Goal: Task Accomplishment & Management: Complete application form

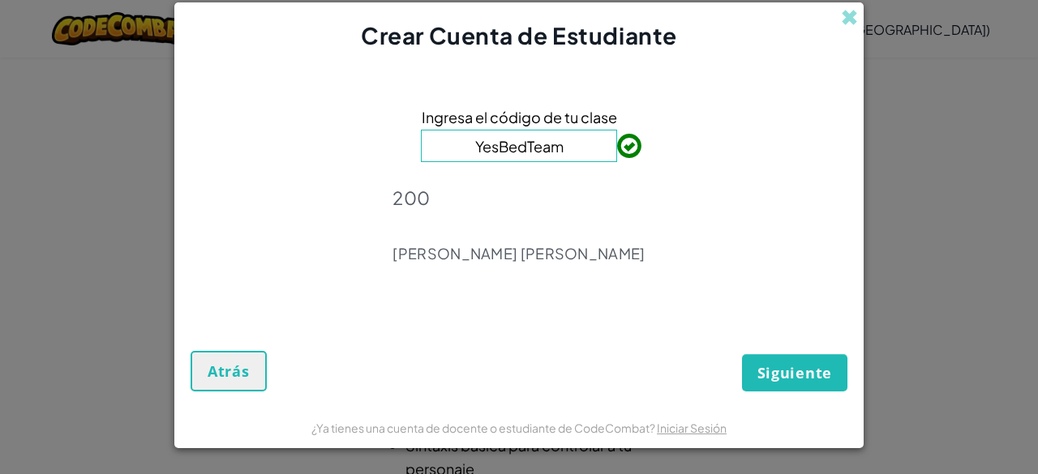
click at [583, 153] on input "YesBedTeam" at bounding box center [519, 146] width 196 height 32
click at [770, 380] on span "Siguiente" at bounding box center [794, 372] width 75 height 19
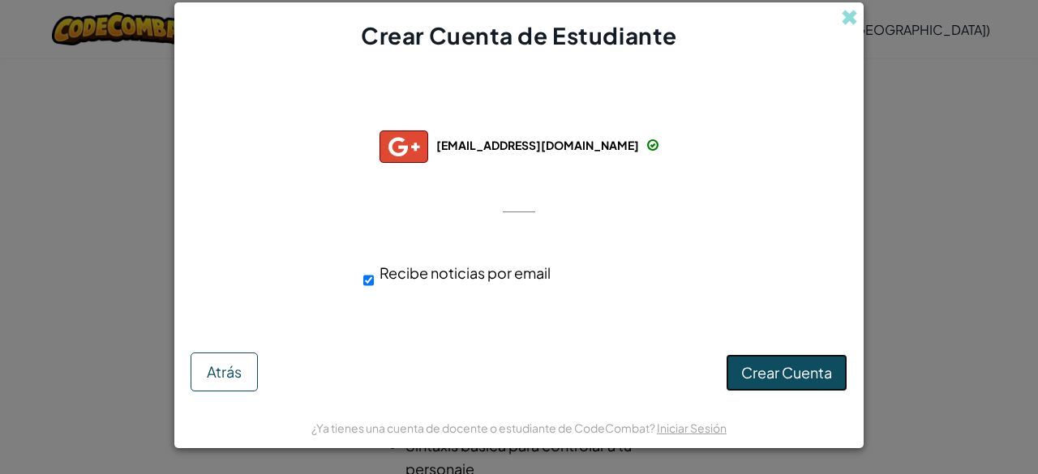
click at [764, 363] on span "Crear Cuenta" at bounding box center [786, 372] width 91 height 19
click at [533, 145] on span "[EMAIL_ADDRESS][DOMAIN_NAME]" at bounding box center [537, 145] width 203 height 15
click at [738, 369] on button "Crear Cuenta" at bounding box center [787, 372] width 122 height 37
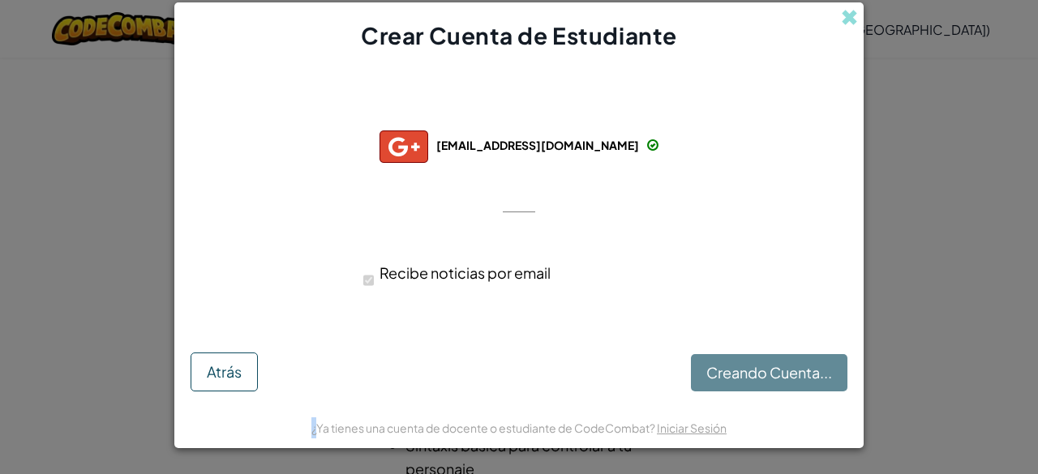
click at [738, 369] on div "Creando Cuenta... Atrás" at bounding box center [518, 365] width 657 height 53
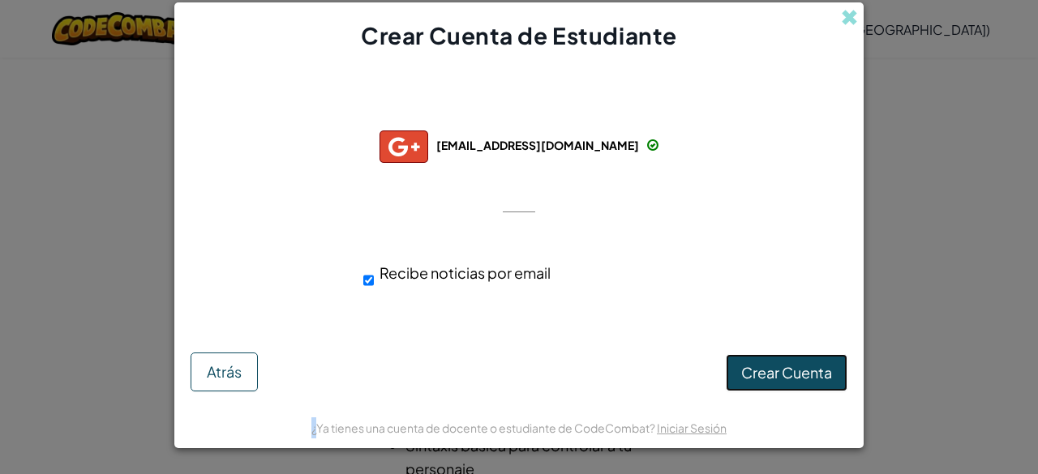
click at [753, 382] on button "Crear Cuenta" at bounding box center [787, 372] width 122 height 37
click at [243, 358] on button "Atrás" at bounding box center [223, 372] width 67 height 39
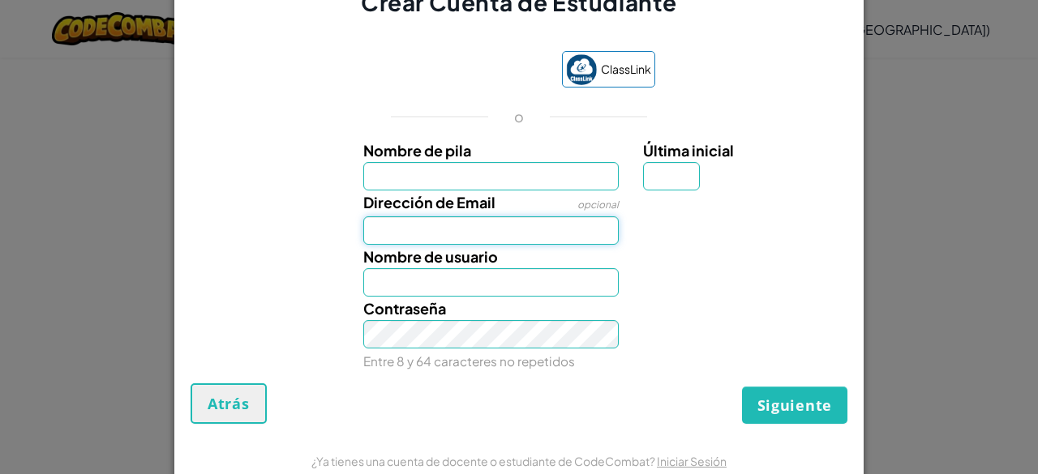
click at [482, 238] on input "Dirección de Email" at bounding box center [491, 230] width 256 height 28
type input "[EMAIL_ADDRESS][DOMAIN_NAME]"
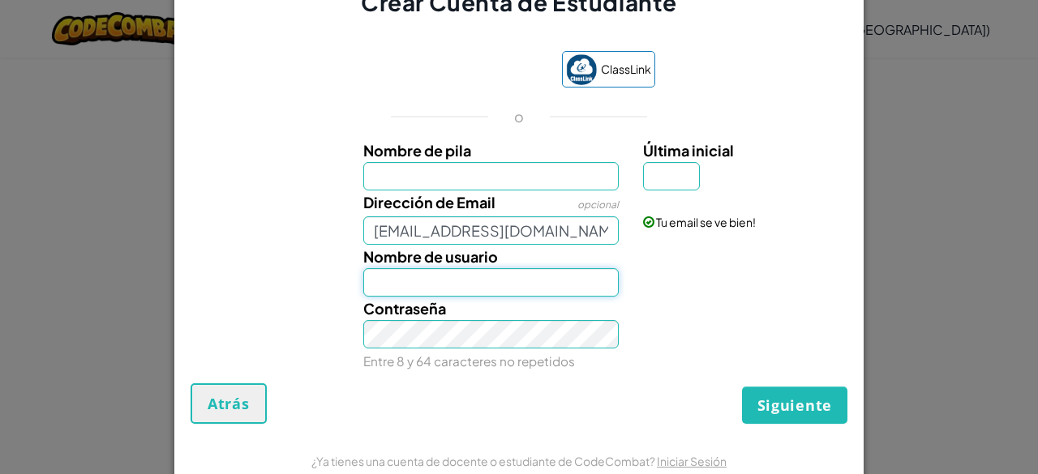
click at [481, 287] on input "Nombre de usuario" at bounding box center [491, 282] width 256 height 28
click at [491, 178] on input "Nombre de pila" at bounding box center [491, 176] width 256 height 28
type input "Saori"
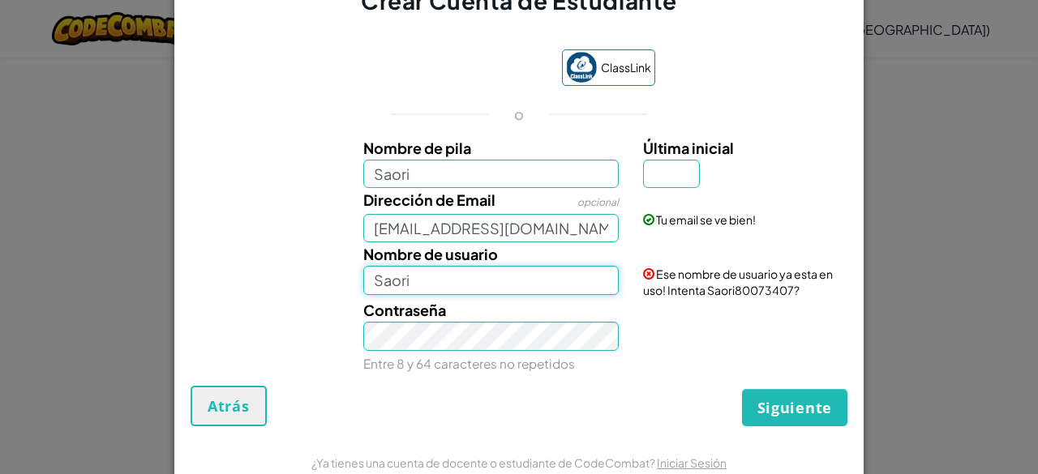
click at [458, 279] on input "Saori" at bounding box center [491, 280] width 256 height 28
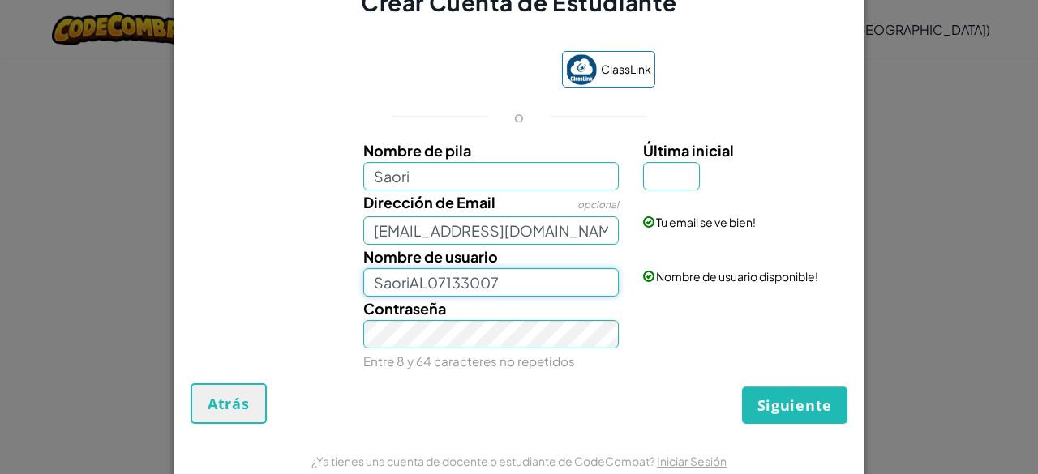
click at [422, 285] on input "SaoriAL07133007" at bounding box center [491, 282] width 256 height 28
click at [510, 288] on input "Saori07133007" at bounding box center [491, 282] width 256 height 28
type input "SaoriGarcía"
click at [655, 178] on input "Última inicial" at bounding box center [671, 176] width 57 height 28
type input "J"
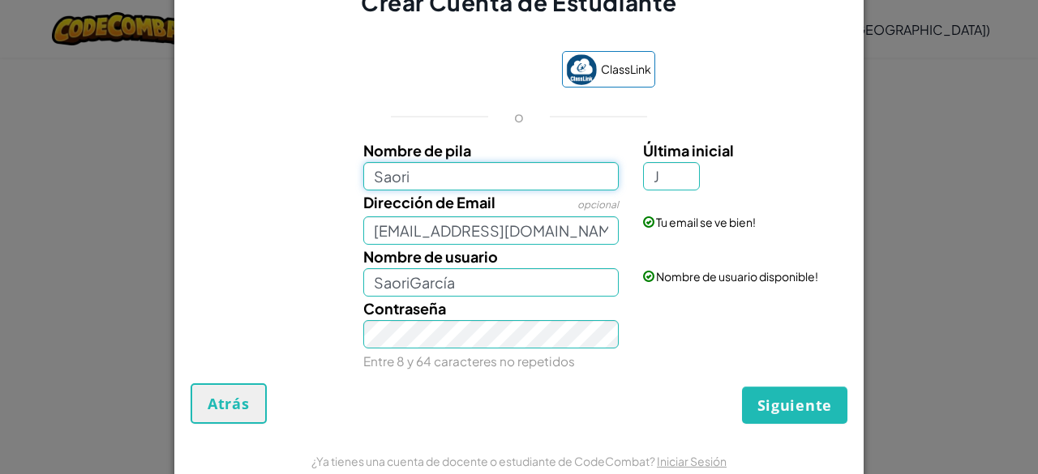
type input "SaoriJ"
click at [491, 188] on input "Saori" at bounding box center [491, 176] width 256 height 28
type input "[PERSON_NAME]"
click at [511, 286] on input "[PERSON_NAME]" at bounding box center [491, 282] width 256 height 28
type input "[PERSON_NAME]"
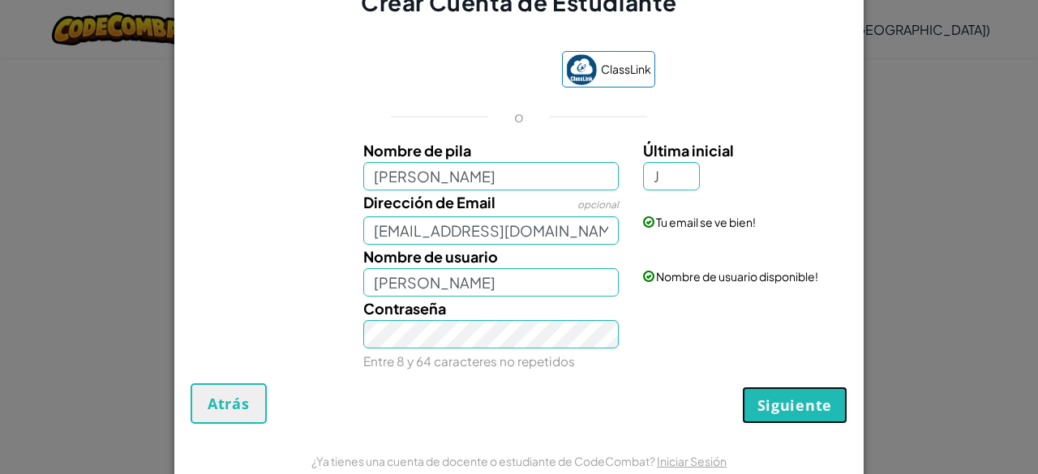
click at [776, 408] on span "Siguiente" at bounding box center [794, 405] width 75 height 19
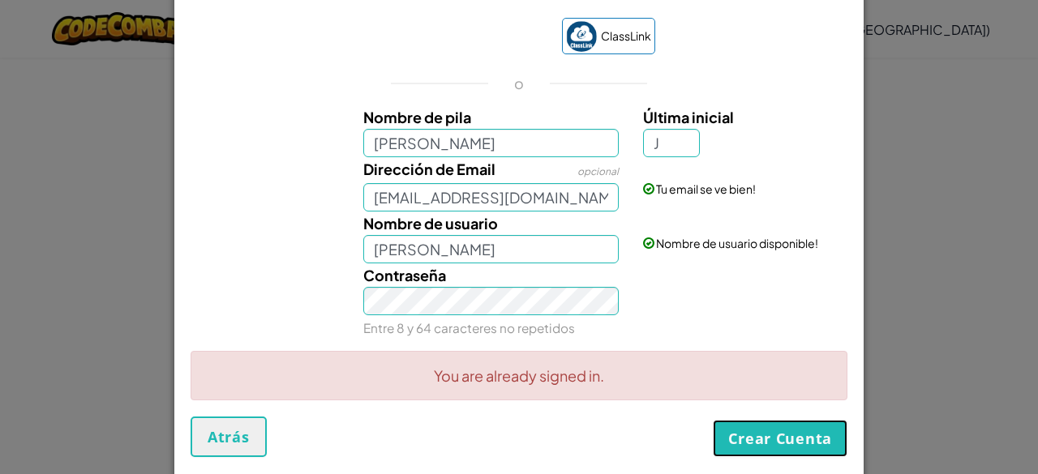
click at [754, 442] on button "Crear Cuenta" at bounding box center [780, 438] width 135 height 37
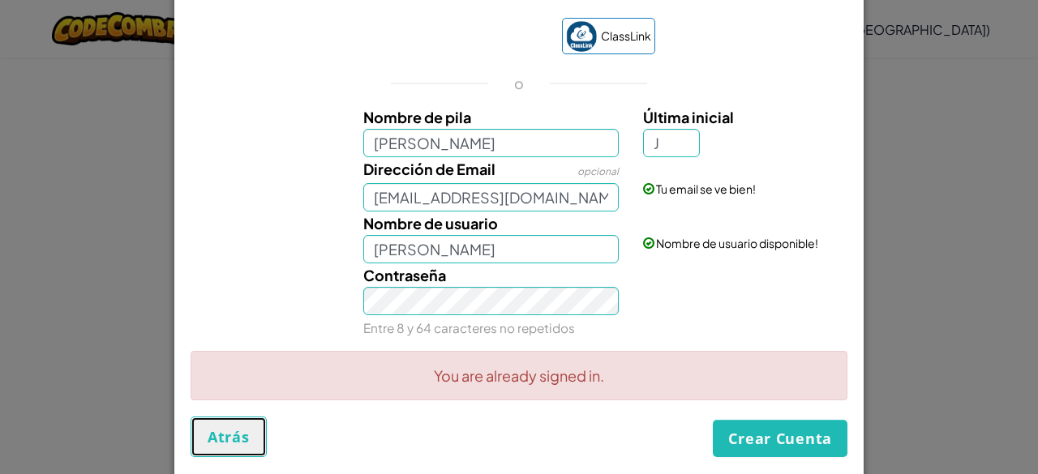
click at [224, 427] on span "Atrás" at bounding box center [229, 436] width 42 height 19
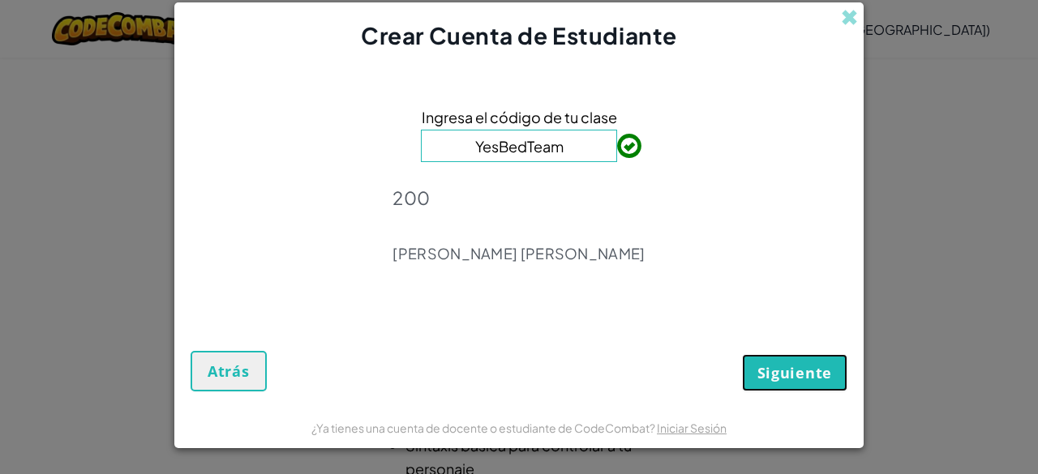
click at [775, 375] on span "Siguiente" at bounding box center [794, 372] width 75 height 19
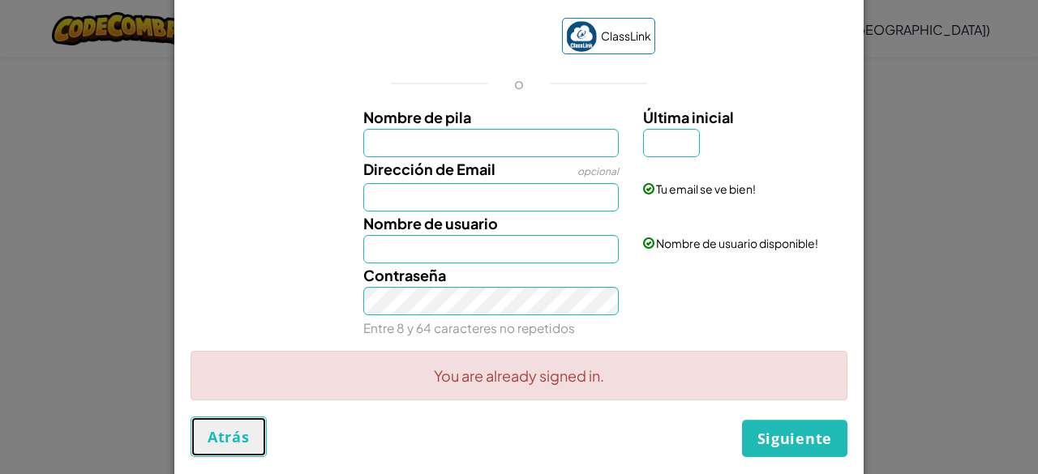
click at [235, 434] on span "Atrás" at bounding box center [229, 436] width 42 height 19
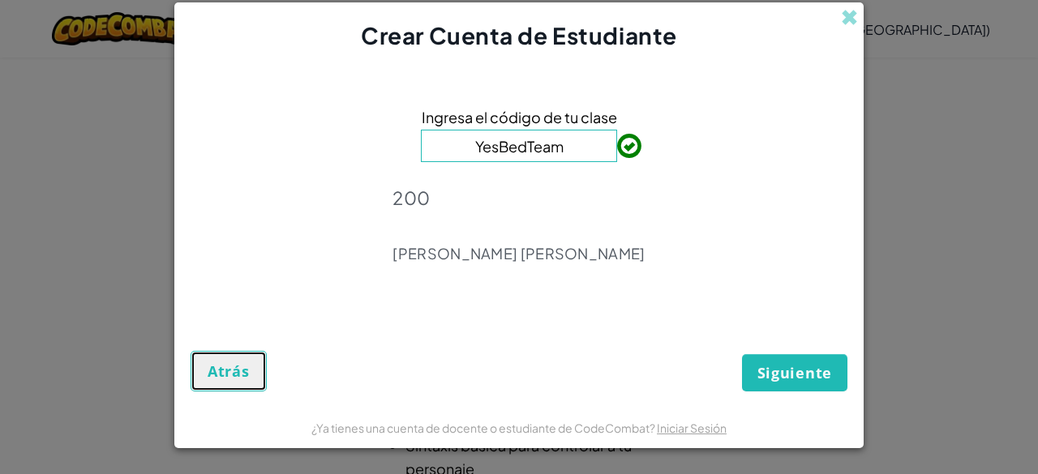
click at [242, 373] on span "Atrás" at bounding box center [229, 371] width 42 height 19
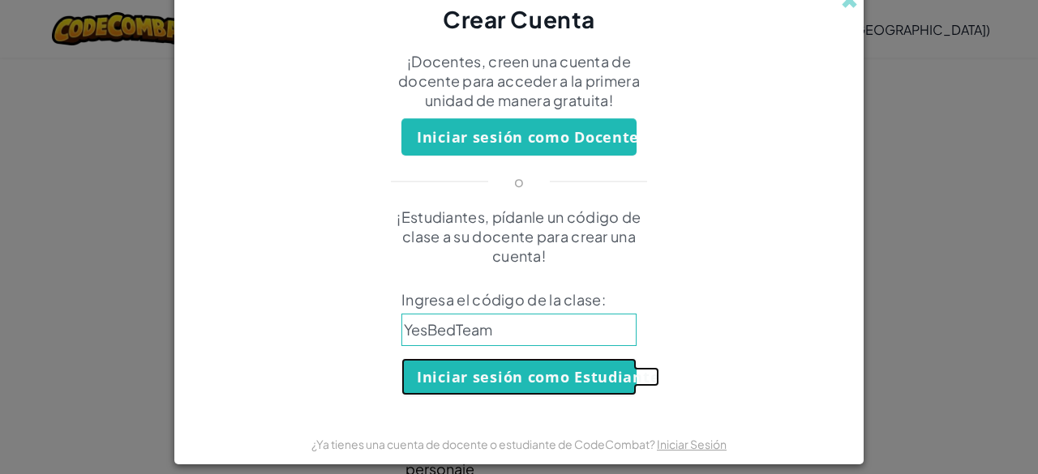
click at [456, 374] on button "Iniciar sesión como Estudiante" at bounding box center [518, 376] width 235 height 37
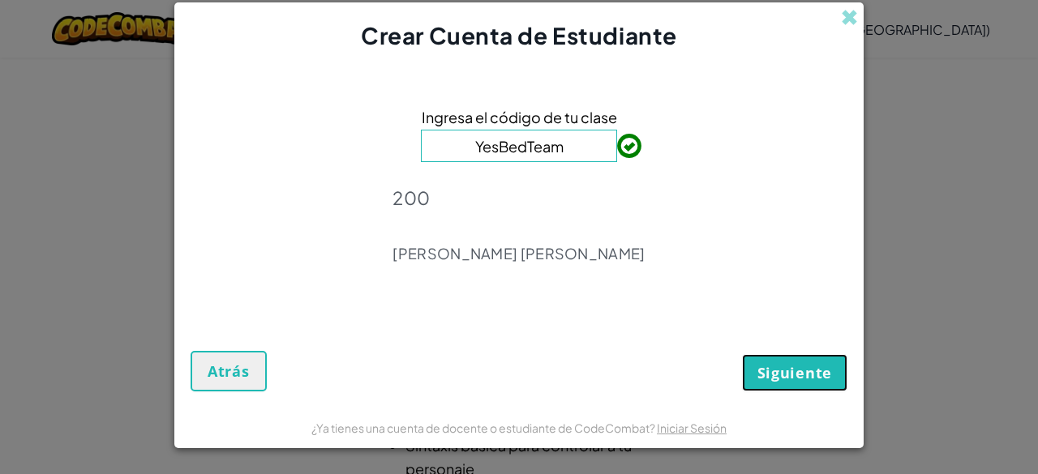
click at [770, 367] on span "Siguiente" at bounding box center [794, 372] width 75 height 19
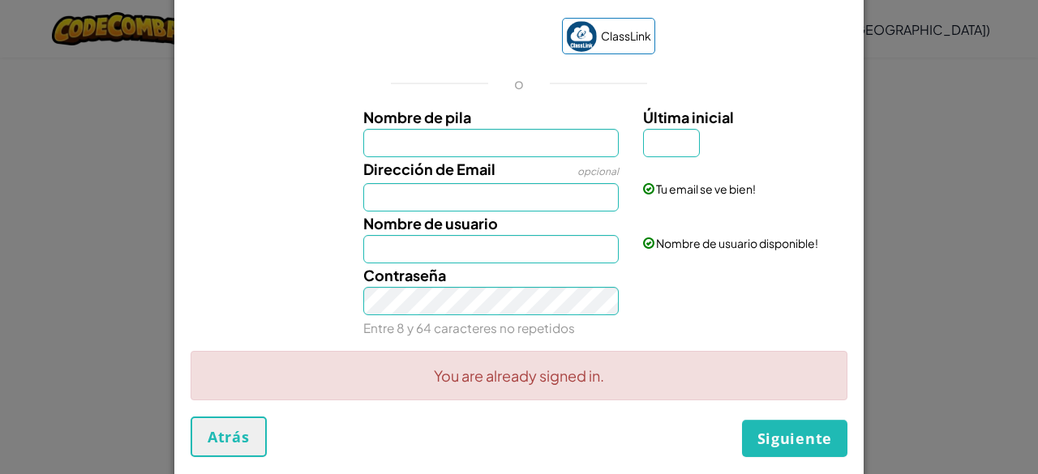
click at [884, 90] on div "Crear Cuenta de Estudiante ClassLink o Nombre de pila Última inicial Dirección …" at bounding box center [519, 237] width 1038 height 474
